Goal: Obtain resource: Download file/media

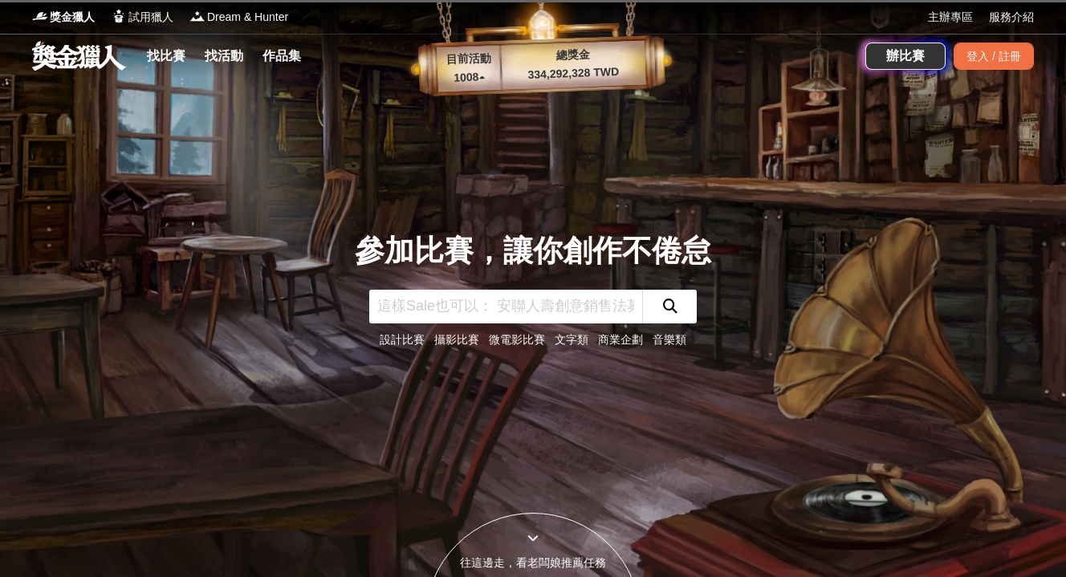
click at [572, 340] on link "文字類" at bounding box center [572, 339] width 34 height 13
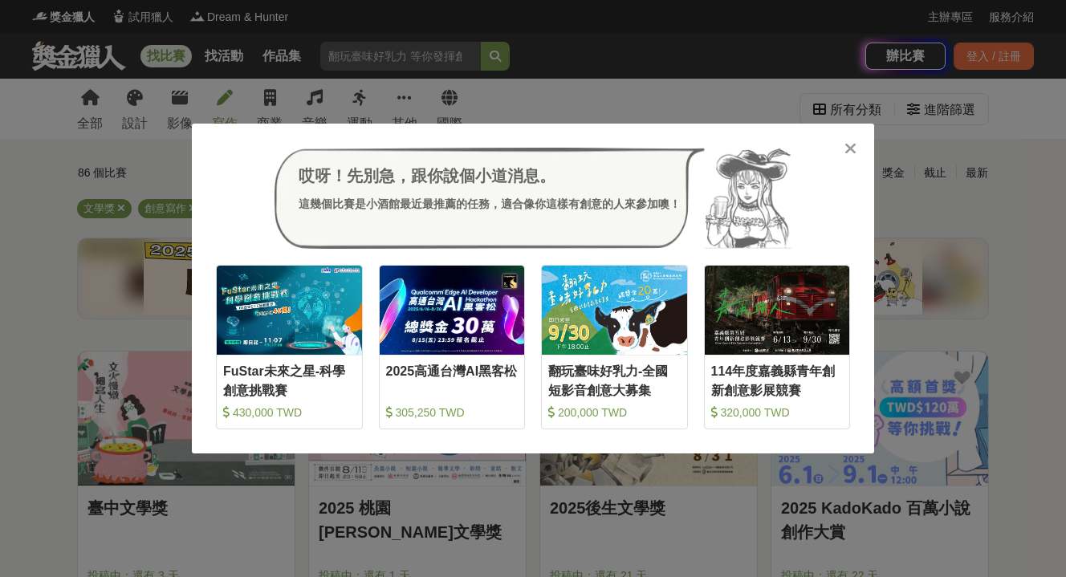
click at [848, 149] on icon at bounding box center [850, 148] width 12 height 16
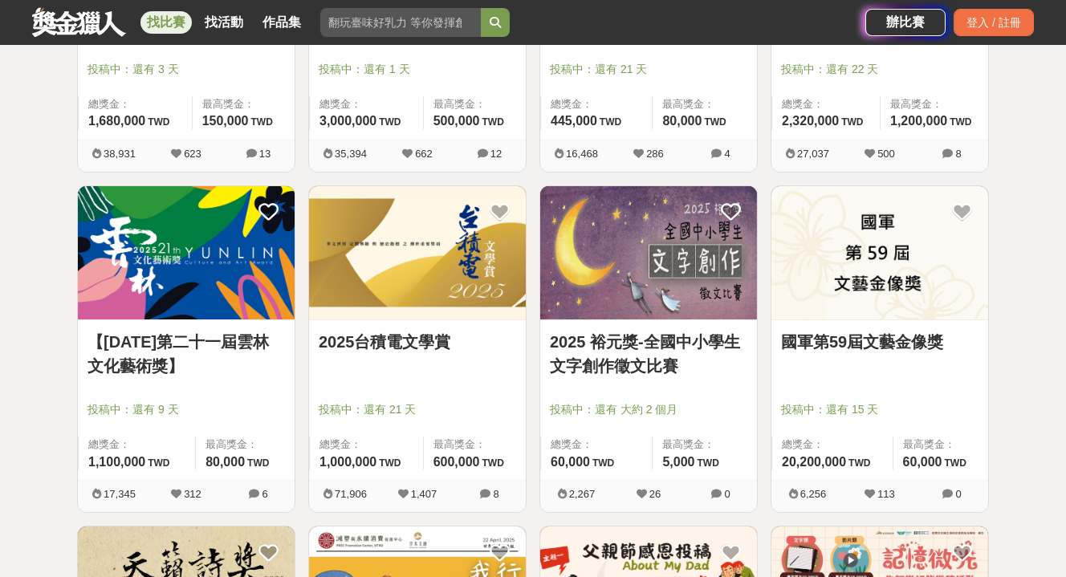
scroll to position [520, 0]
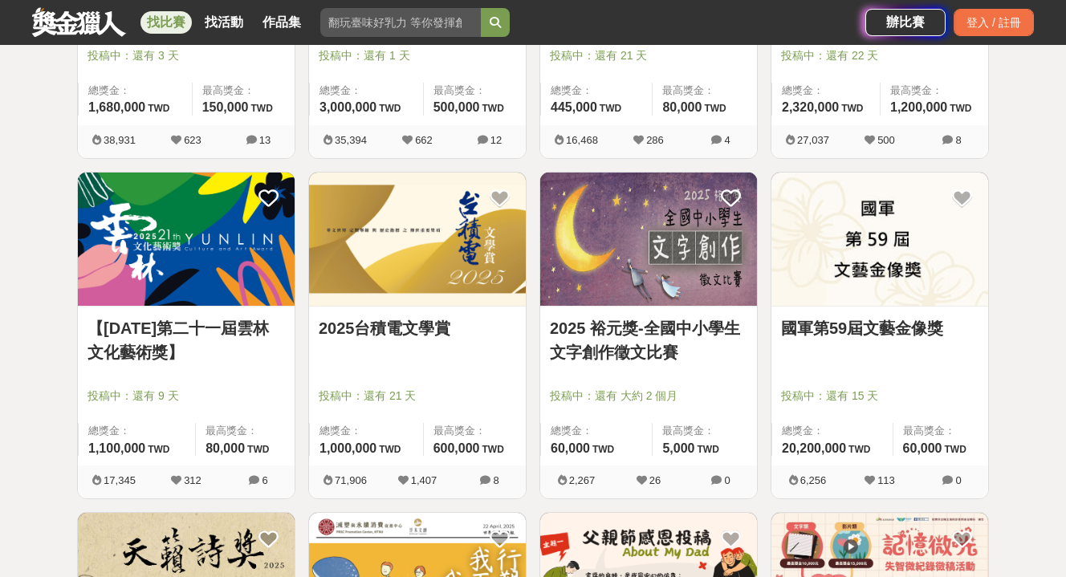
click at [426, 278] on img at bounding box center [417, 240] width 217 height 134
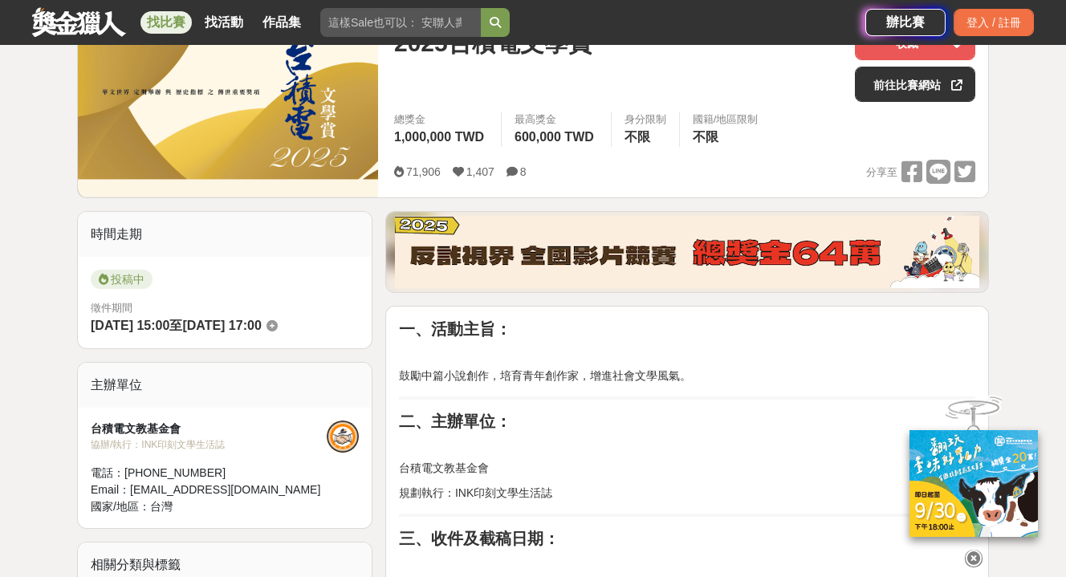
scroll to position [178, 0]
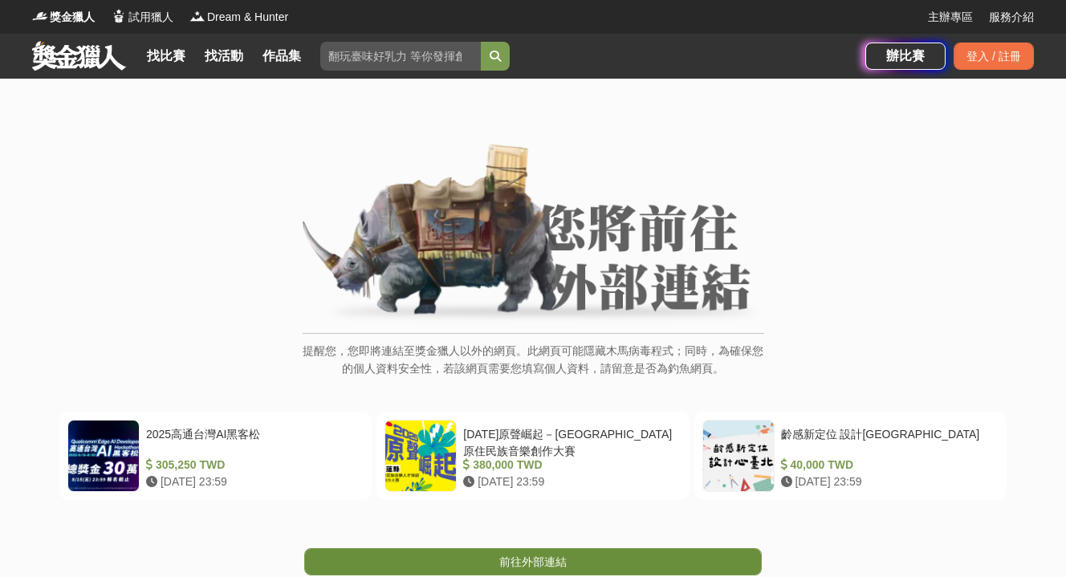
click at [490, 564] on link "前往外部連結" at bounding box center [533, 561] width 458 height 27
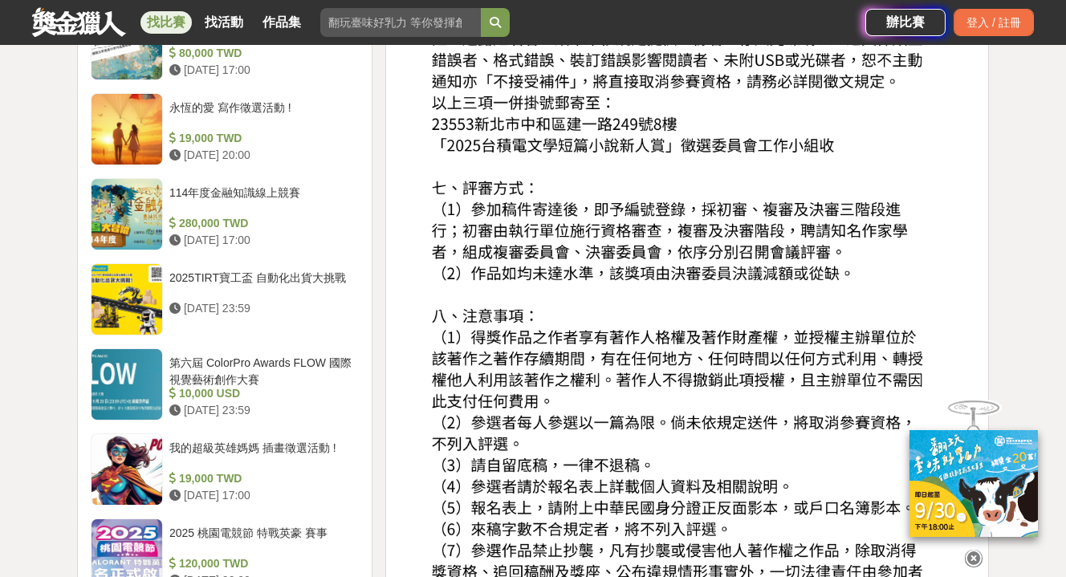
scroll to position [2246, 0]
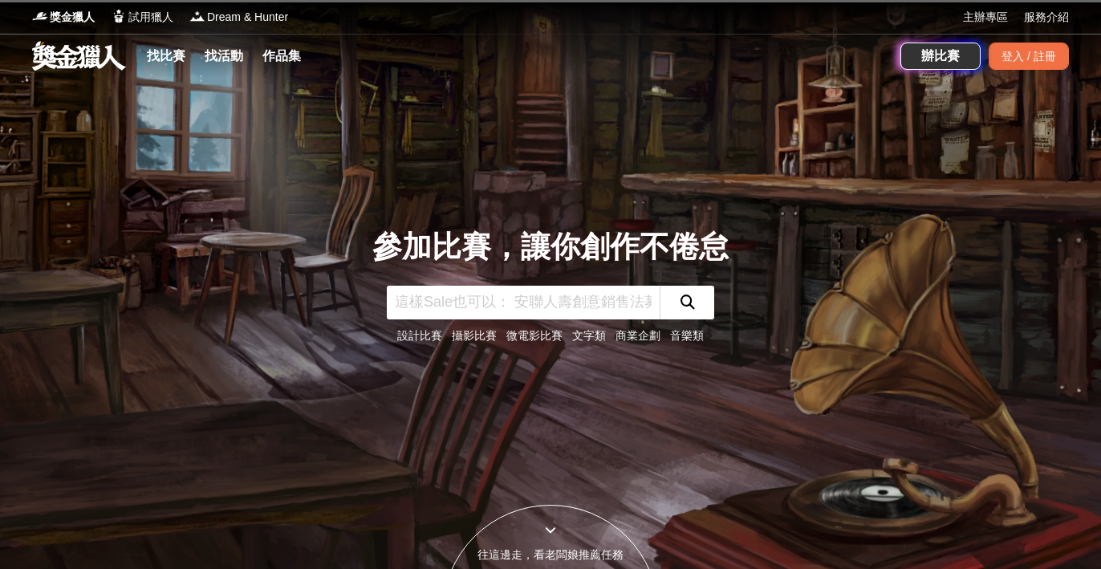
click at [588, 336] on link "文字類" at bounding box center [589, 335] width 34 height 13
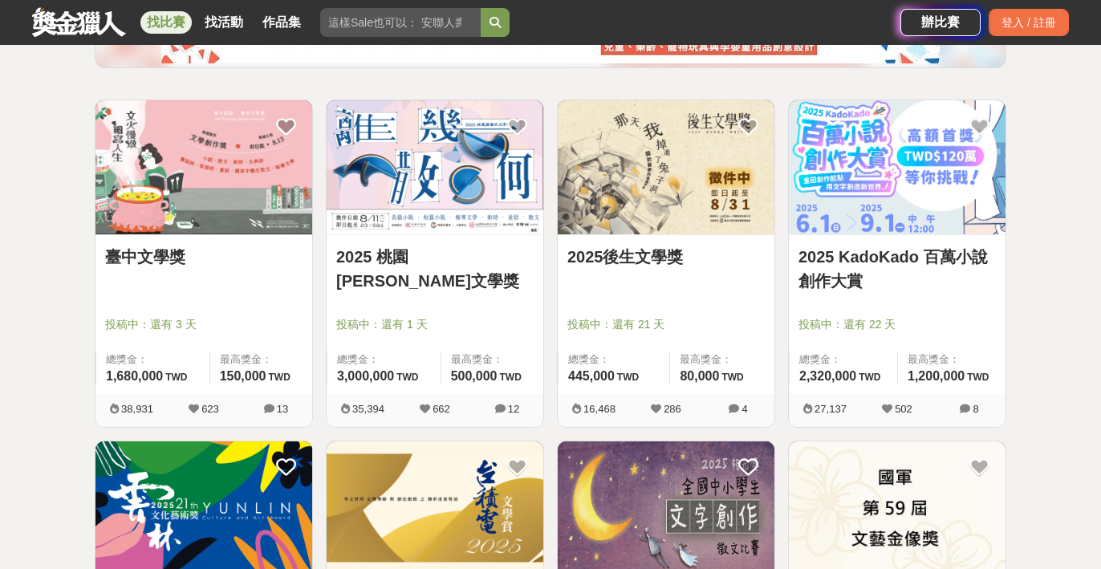
scroll to position [194, 0]
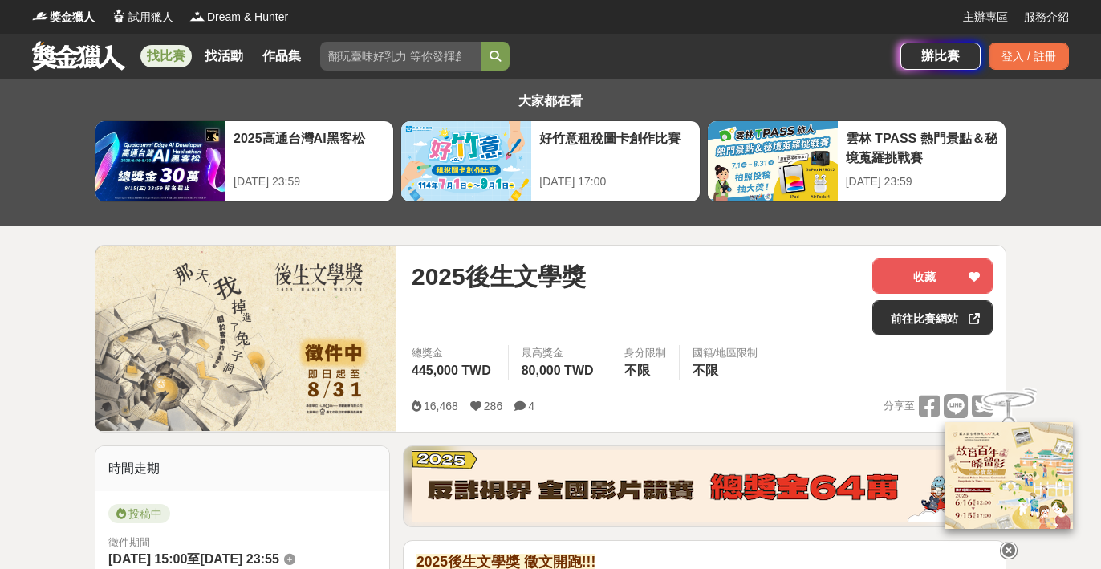
click at [72, 59] on link at bounding box center [79, 55] width 97 height 31
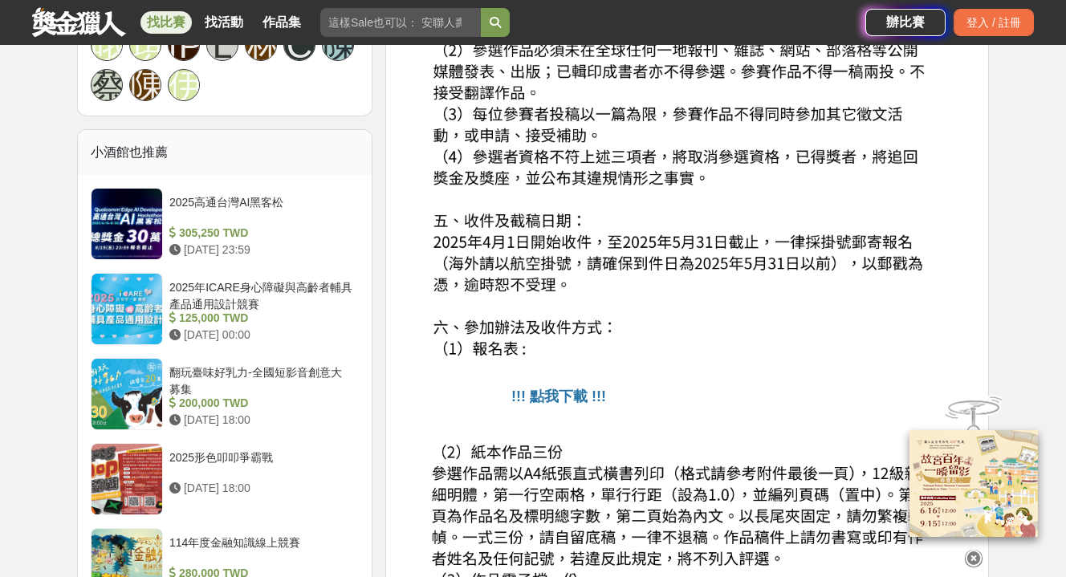
scroll to position [1203, 0]
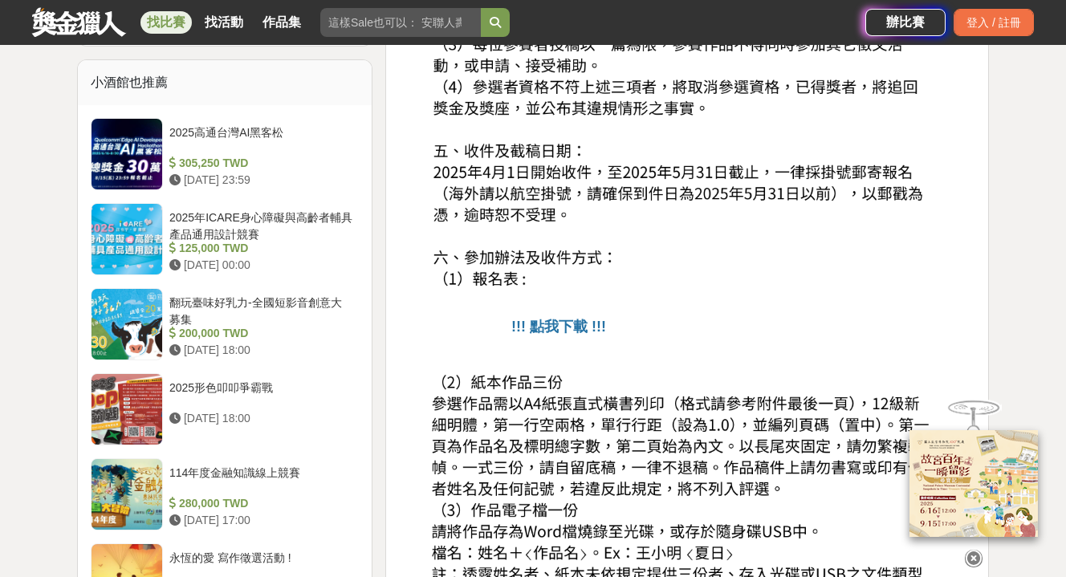
click at [544, 323] on strong "!!! 點我下載 !!!" at bounding box center [558, 327] width 95 height 16
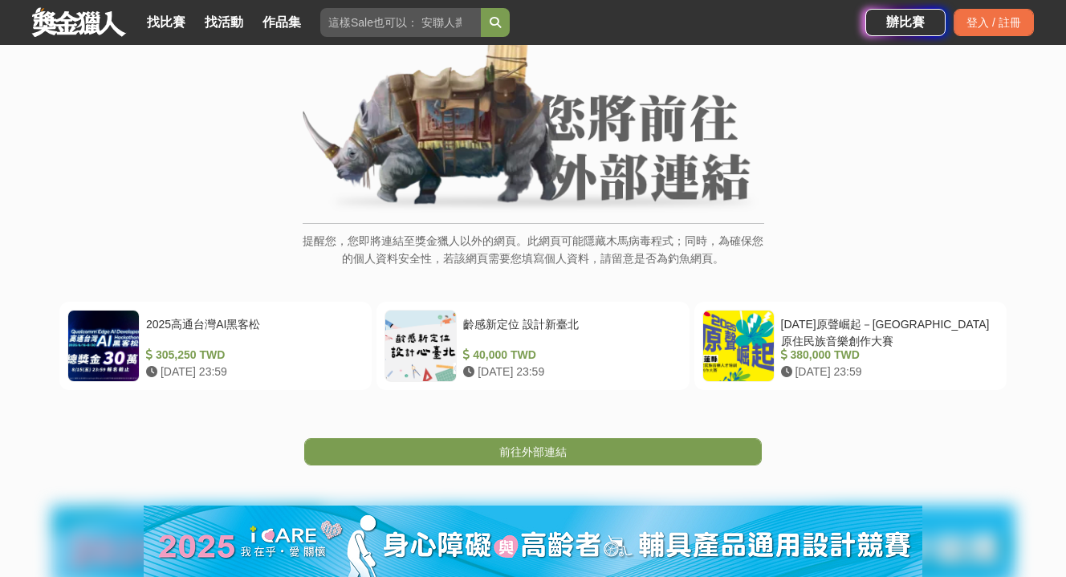
scroll to position [134, 0]
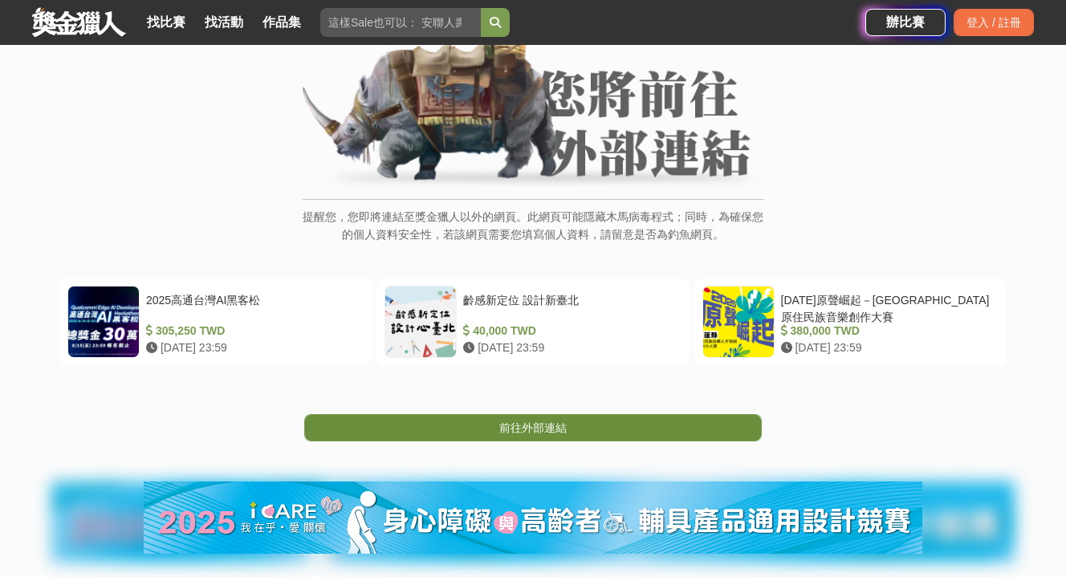
click at [510, 433] on span "前往外部連結" at bounding box center [532, 427] width 67 height 13
